Goal: Navigation & Orientation: Find specific page/section

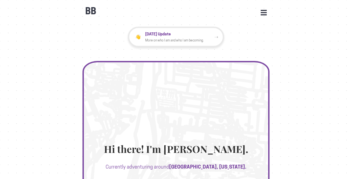
click at [263, 8] on div "BB Open Menu HOME STATS WORK JOURNEYS UPDATES CONTACT FACEBOOK INSTAGRAM LINKED…" at bounding box center [175, 8] width 187 height 16
click at [263, 13] on button "Open Menu" at bounding box center [263, 12] width 6 height 5
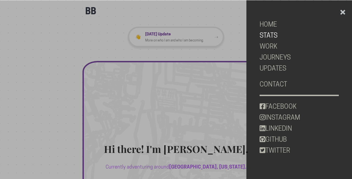
click at [269, 33] on link "STATS" at bounding box center [298, 35] width 79 height 11
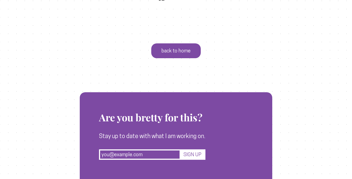
scroll to position [1893, 0]
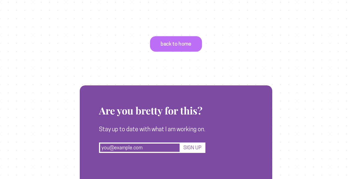
click at [193, 52] on p "back to home" at bounding box center [176, 44] width 52 height 16
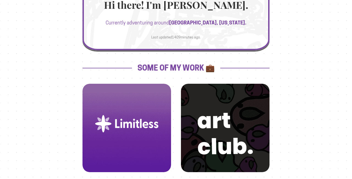
scroll to position [160, 0]
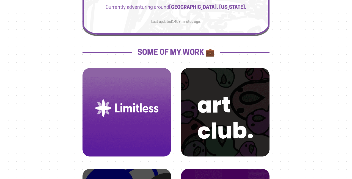
click at [155, 103] on img at bounding box center [126, 108] width 75 height 75
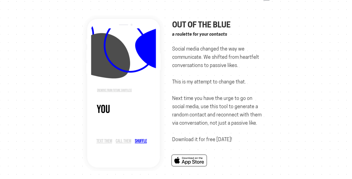
scroll to position [10, 0]
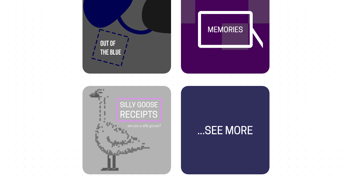
scroll to position [351, 0]
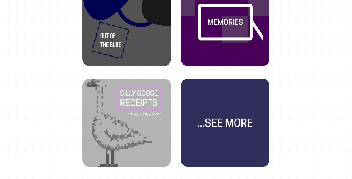
click at [120, 116] on img at bounding box center [126, 118] width 75 height 75
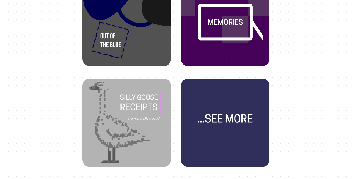
click at [211, 112] on img at bounding box center [224, 118] width 75 height 75
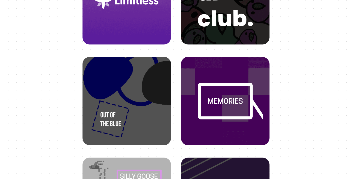
scroll to position [160, 0]
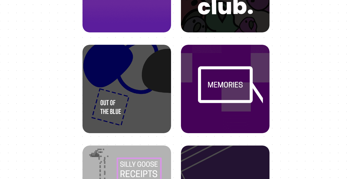
click at [211, 93] on img at bounding box center [224, 84] width 75 height 75
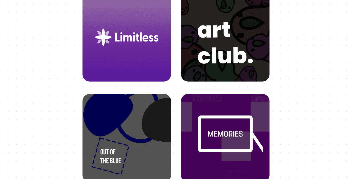
scroll to position [92, 0]
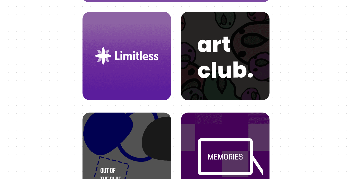
click at [206, 84] on img at bounding box center [224, 51] width 75 height 75
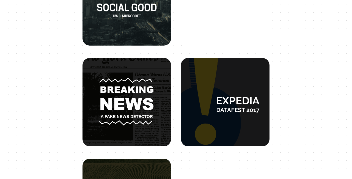
scroll to position [456, 0]
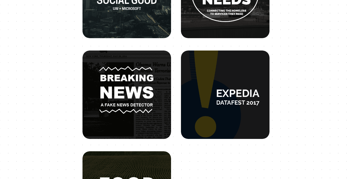
click at [152, 101] on img at bounding box center [126, 90] width 75 height 75
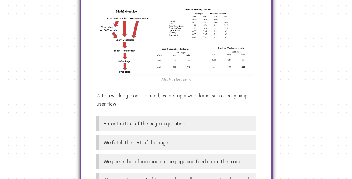
scroll to position [360, 0]
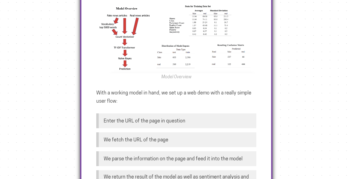
click at [180, 113] on p "Enter the URL of the page in question" at bounding box center [177, 120] width 157 height 15
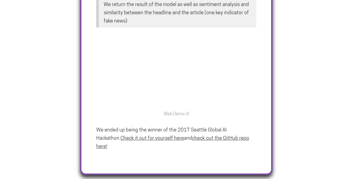
scroll to position [534, 0]
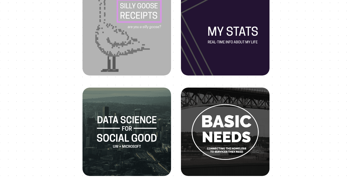
scroll to position [320, 0]
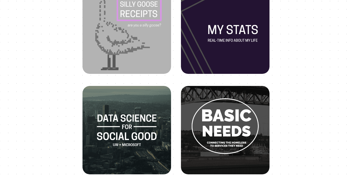
click at [241, 117] on img at bounding box center [224, 125] width 75 height 75
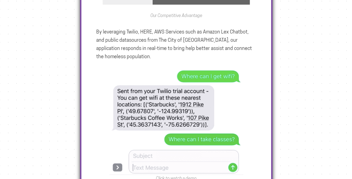
scroll to position [522, 0]
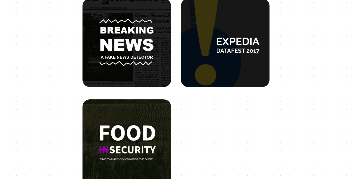
scroll to position [524, 0]
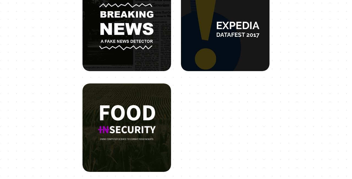
click at [151, 124] on img at bounding box center [126, 123] width 75 height 75
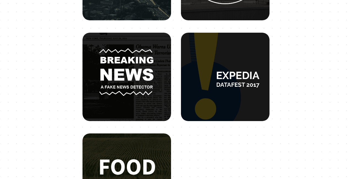
scroll to position [443, 0]
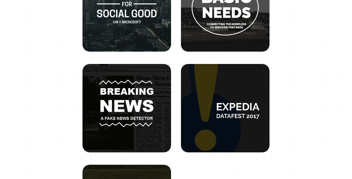
click at [139, 96] on img at bounding box center [126, 103] width 75 height 75
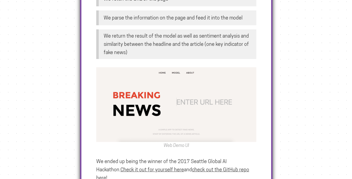
scroll to position [533, 0]
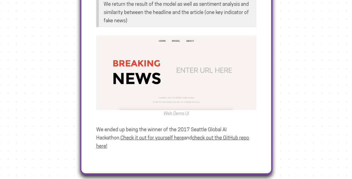
click at [145, 135] on u "Check it out for yourself here" at bounding box center [151, 138] width 63 height 6
click at [202, 135] on u "check out the GitHub repo here!" at bounding box center [172, 142] width 153 height 14
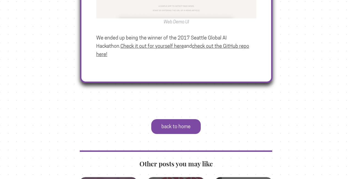
scroll to position [667, 0]
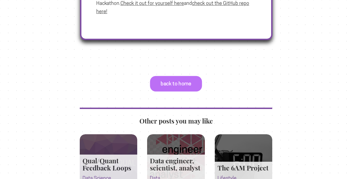
click at [171, 76] on p "back to home" at bounding box center [176, 84] width 52 height 16
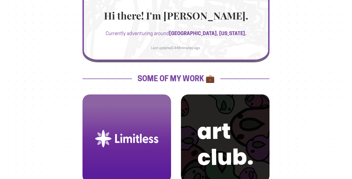
scroll to position [141, 0]
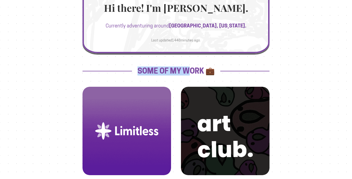
drag, startPoint x: 82, startPoint y: 71, endPoint x: 193, endPoint y: 74, distance: 110.7
click at [193, 74] on h2 "Some of my work 💼" at bounding box center [175, 71] width 187 height 8
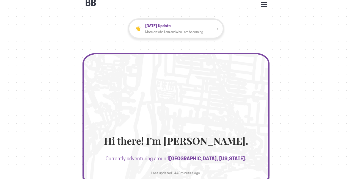
scroll to position [0, 0]
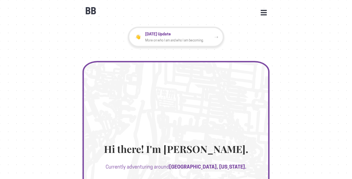
click at [263, 13] on button "Open Menu" at bounding box center [263, 12] width 6 height 5
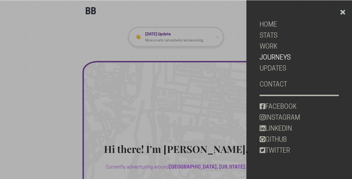
click at [276, 56] on link "JOURNEYS" at bounding box center [298, 57] width 79 height 11
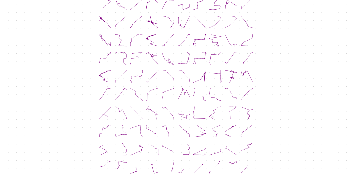
scroll to position [495, 0]
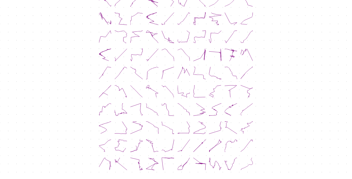
click at [153, 85] on icon at bounding box center [152, 91] width 13 height 13
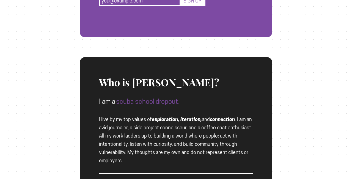
scroll to position [1226, 0]
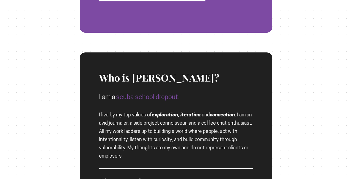
click at [162, 93] on span "scuba school dropout." at bounding box center [147, 97] width 63 height 8
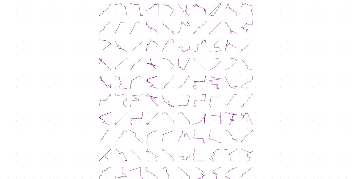
scroll to position [0, 0]
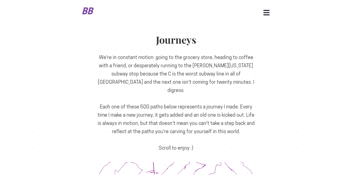
click at [85, 12] on b "BB" at bounding box center [88, 11] width 14 height 11
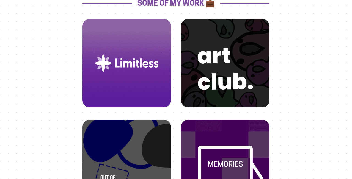
scroll to position [265, 0]
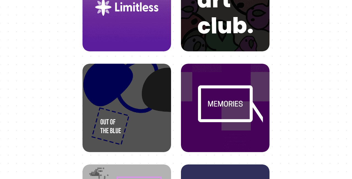
click at [225, 108] on img at bounding box center [224, 103] width 75 height 75
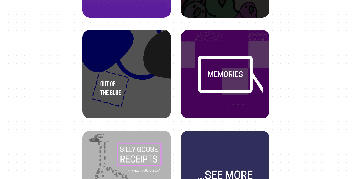
scroll to position [417, 0]
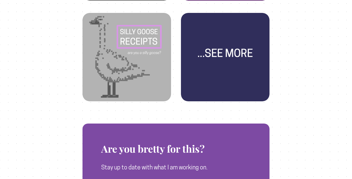
click at [215, 80] on img at bounding box center [224, 52] width 75 height 75
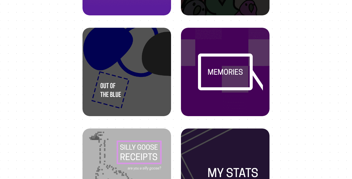
scroll to position [180, 0]
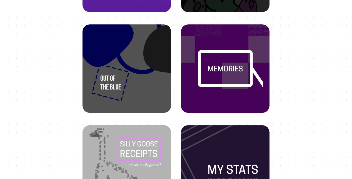
click at [134, 73] on img at bounding box center [126, 64] width 75 height 75
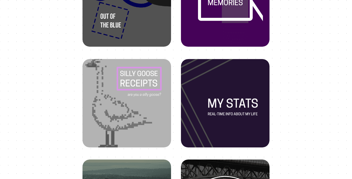
click at [129, 114] on img at bounding box center [126, 98] width 75 height 75
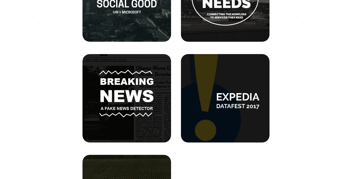
scroll to position [528, 0]
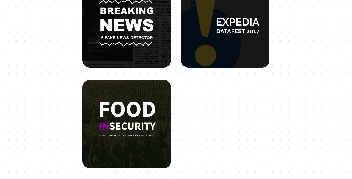
click at [134, 121] on img at bounding box center [126, 119] width 75 height 75
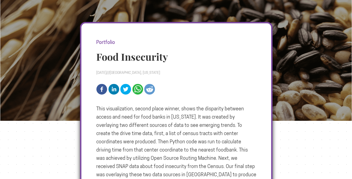
scroll to position [53, 0]
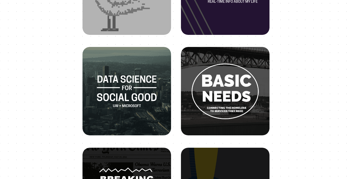
scroll to position [334, 0]
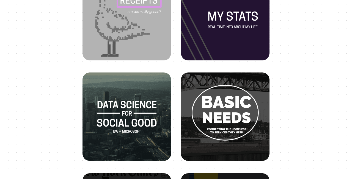
click at [214, 105] on img at bounding box center [224, 112] width 75 height 75
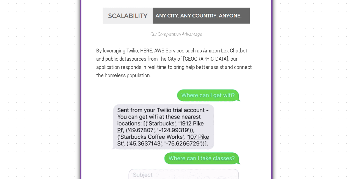
scroll to position [499, 0]
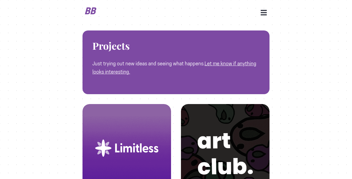
click at [92, 14] on b "BB" at bounding box center [91, 11] width 14 height 11
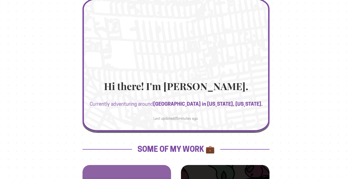
scroll to position [65, 0]
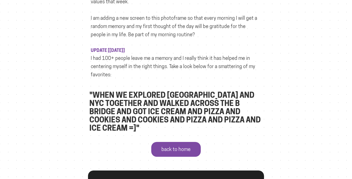
scroll to position [334, 0]
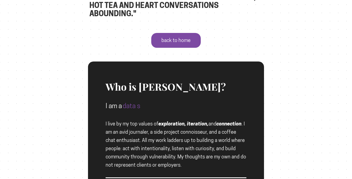
scroll to position [441, 0]
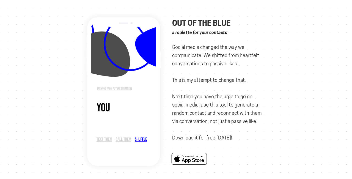
scroll to position [19, 0]
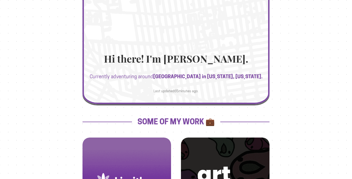
scroll to position [88, 0]
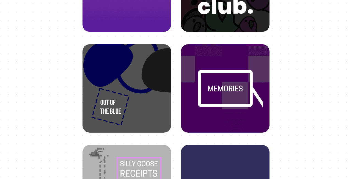
scroll to position [0, 0]
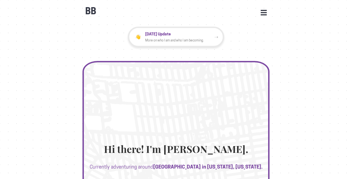
click at [268, 10] on div "BB Open Menu HOME STATS WORK JOURNEYS UPDATES CONTACT FACEBOOK INSTAGRAM LINKED…" at bounding box center [175, 8] width 187 height 16
click at [265, 10] on button "Open Menu" at bounding box center [263, 12] width 6 height 5
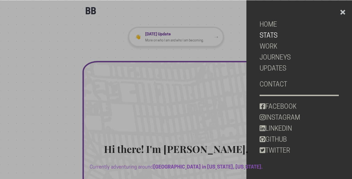
click at [268, 34] on link "STATS" at bounding box center [298, 35] width 79 height 11
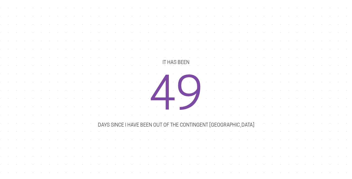
scroll to position [314, 0]
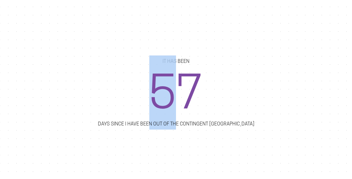
drag, startPoint x: 158, startPoint y: 89, endPoint x: 213, endPoint y: 90, distance: 54.9
click at [212, 90] on div "57" at bounding box center [175, 92] width 157 height 74
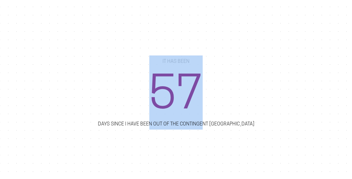
click at [213, 90] on div "57" at bounding box center [175, 92] width 157 height 74
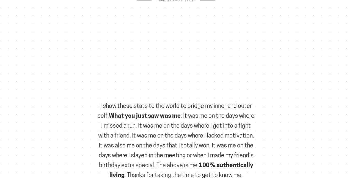
scroll to position [1666, 0]
